Goal: Task Accomplishment & Management: Complete application form

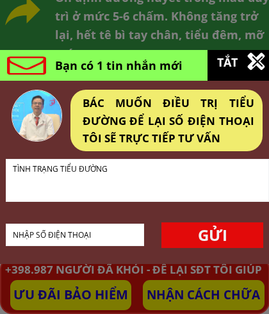
click at [226, 176] on textarea at bounding box center [138, 181] width 256 height 42
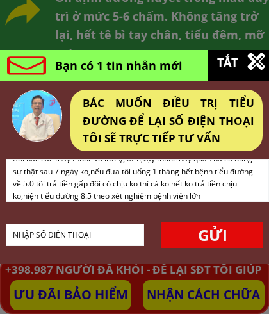
scroll to position [90, 0]
type textarea "Bôi bác các thầy thuốc vô lương tâm,vậy thuốc này quản bá có đúng sự thật sau 7…"
click at [42, 224] on input "tel" at bounding box center [75, 234] width 131 height 21
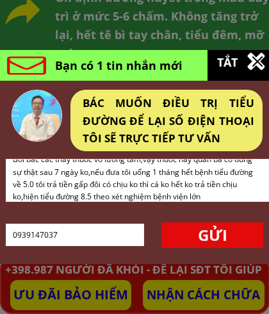
scroll to position [9, 0]
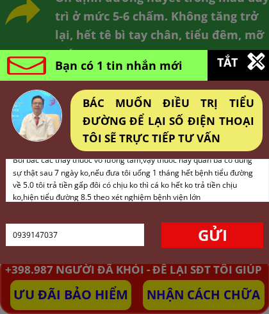
type input "0939147037"
click at [213, 223] on p "GỬI" at bounding box center [213, 236] width 102 height 26
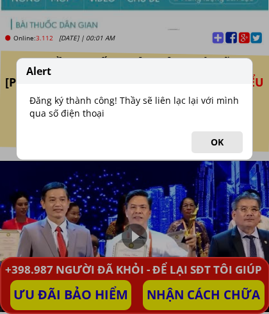
scroll to position [5375, 0]
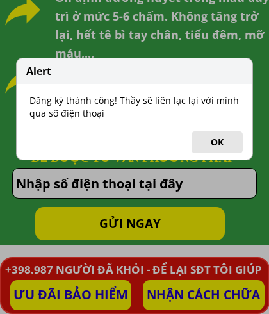
click at [218, 140] on button "OK" at bounding box center [217, 142] width 51 height 22
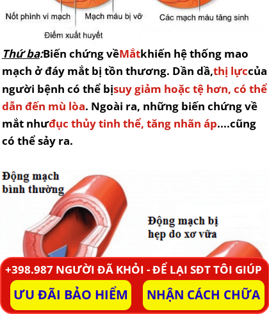
scroll to position [4709, 0]
